Goal: Transaction & Acquisition: Purchase product/service

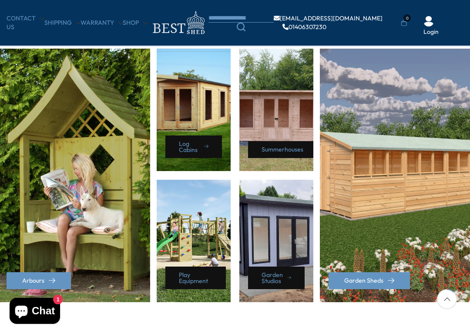
scroll to position [401, 0]
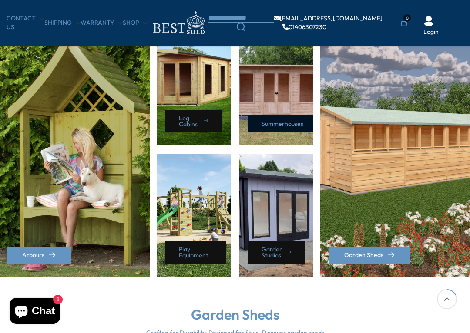
click at [289, 122] on link "Summerhouses" at bounding box center [284, 124] width 73 height 17
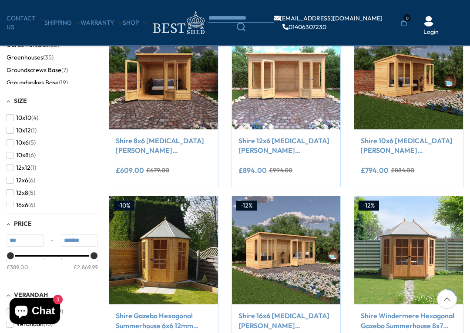
scroll to position [181, 0]
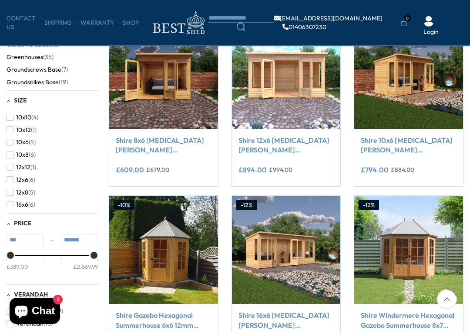
click at [152, 143] on link "Shire 8x6 Alora Pent Summerhouse" at bounding box center [164, 146] width 96 height 20
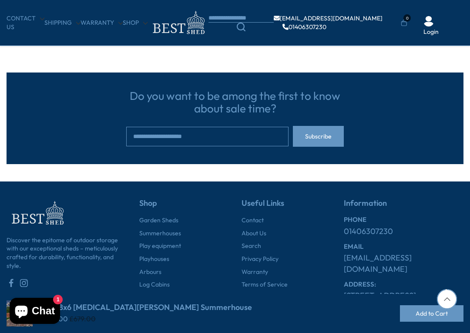
scroll to position [1912, 0]
